Goal: Find specific page/section: Find specific page/section

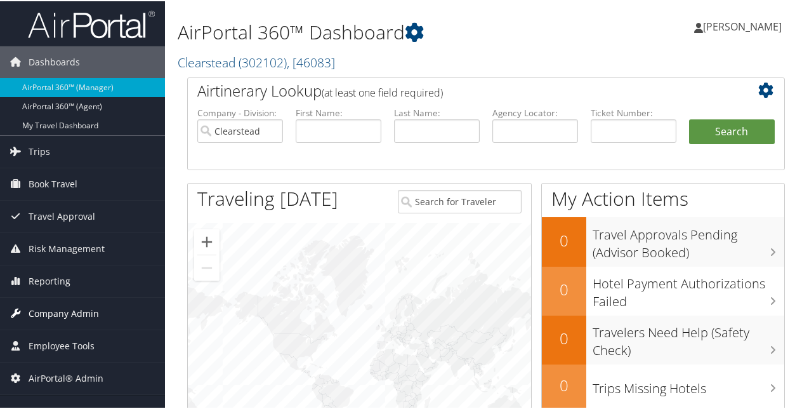
click at [83, 309] on span "Company Admin" at bounding box center [64, 312] width 70 height 32
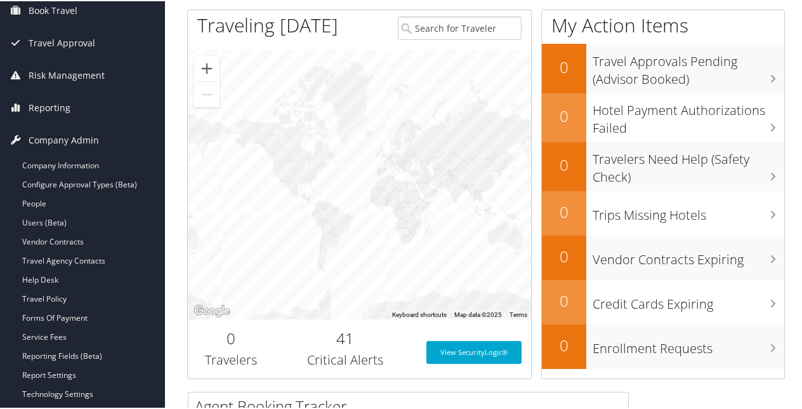
scroll to position [194, 0]
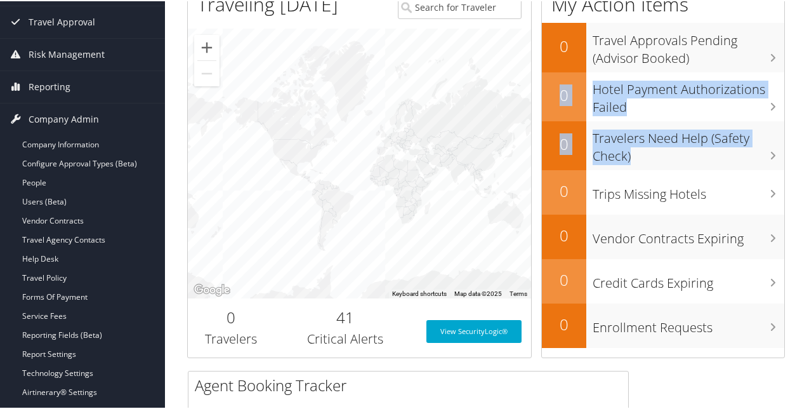
drag, startPoint x: 800, startPoint y: 152, endPoint x: 800, endPoint y: 63, distance: 89.5
drag, startPoint x: 800, startPoint y: 63, endPoint x: 774, endPoint y: 145, distance: 85.9
click at [774, 145] on h3 "Travelers Need Help (Safety Check)" at bounding box center [689, 143] width 192 height 42
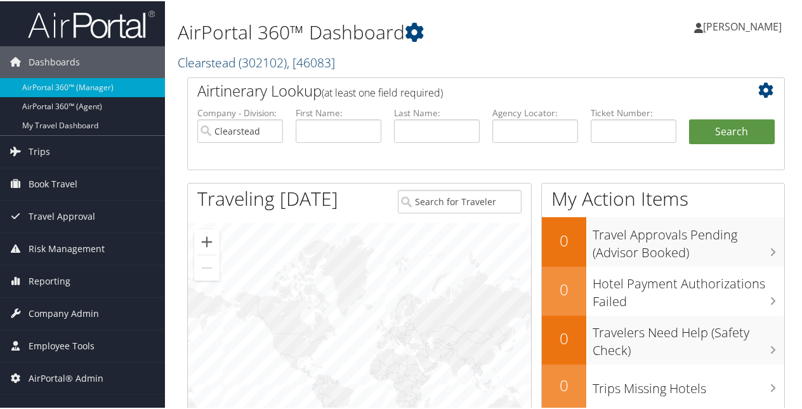
click at [298, 65] on span ", [ 46083 ]" at bounding box center [311, 61] width 48 height 17
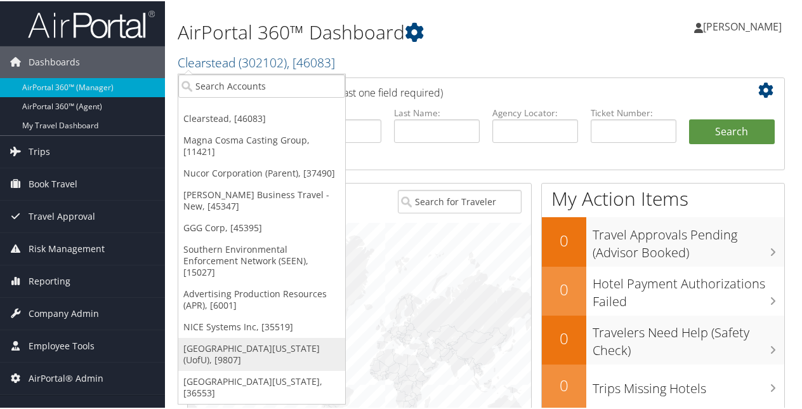
click at [274, 336] on link "[GEOGRAPHIC_DATA][US_STATE] (UofU), [9807]" at bounding box center [261, 352] width 167 height 33
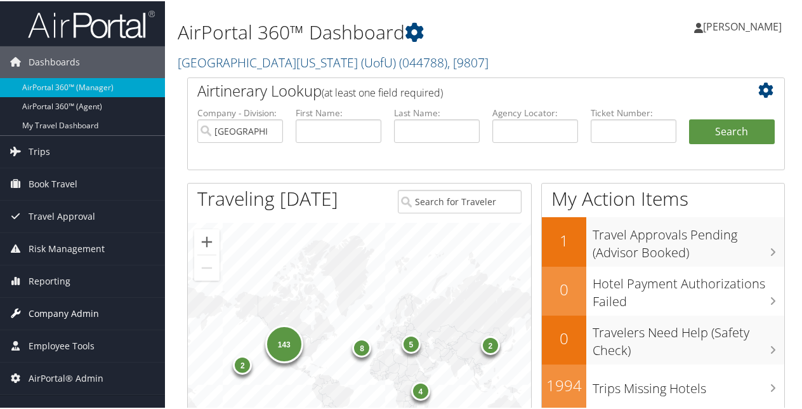
click at [73, 319] on span "Company Admin" at bounding box center [64, 312] width 70 height 32
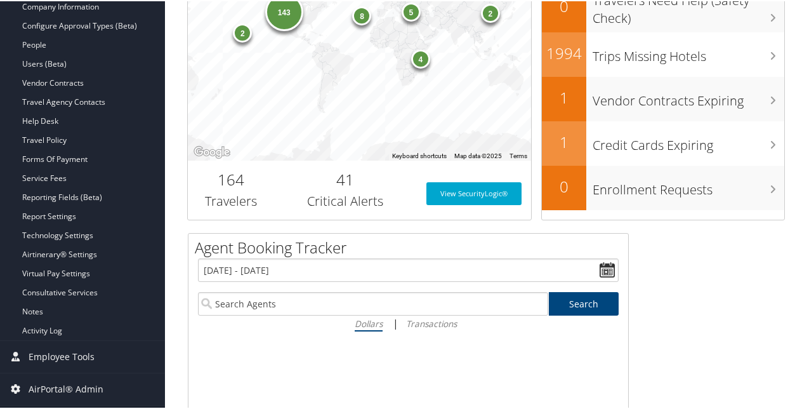
scroll to position [334, 0]
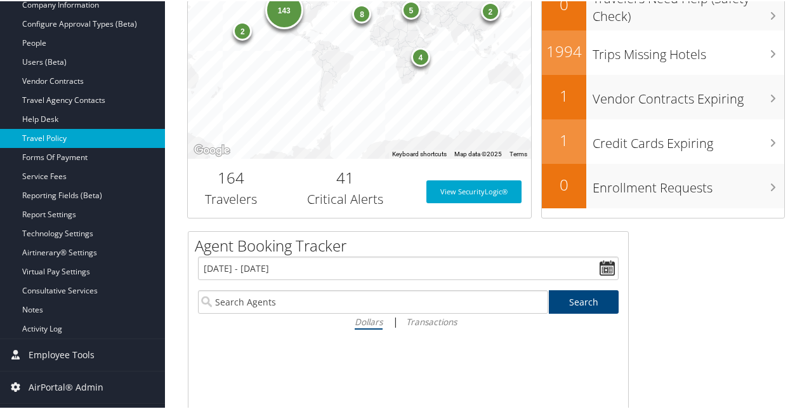
click at [60, 130] on link "Travel Policy" at bounding box center [82, 137] width 165 height 19
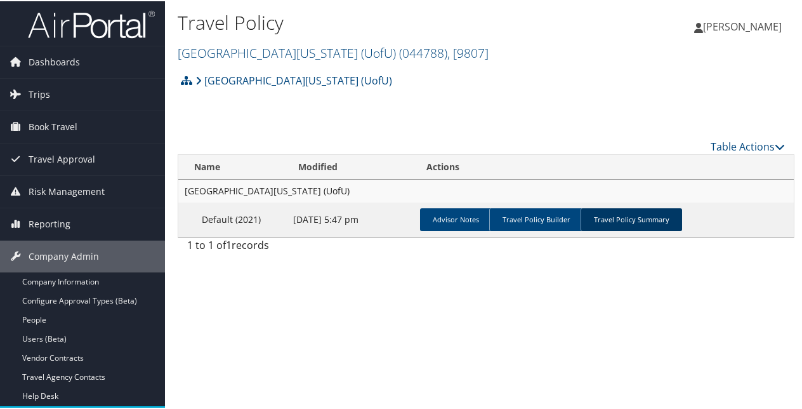
click at [603, 214] on link "Travel Policy Summary" at bounding box center [632, 218] width 102 height 23
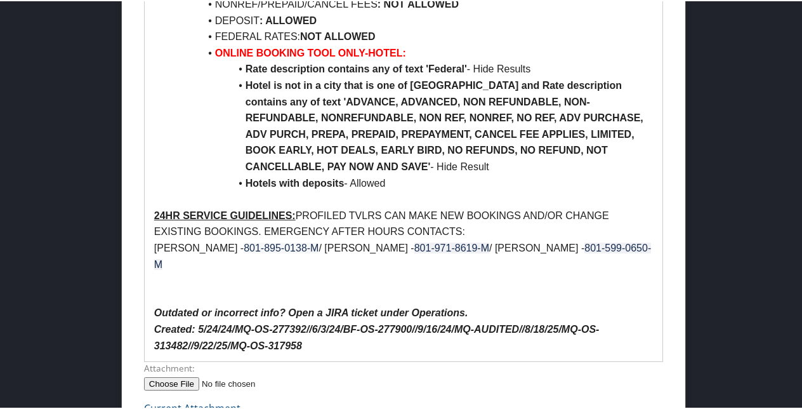
scroll to position [996, 0]
